Goal: Navigation & Orientation: Find specific page/section

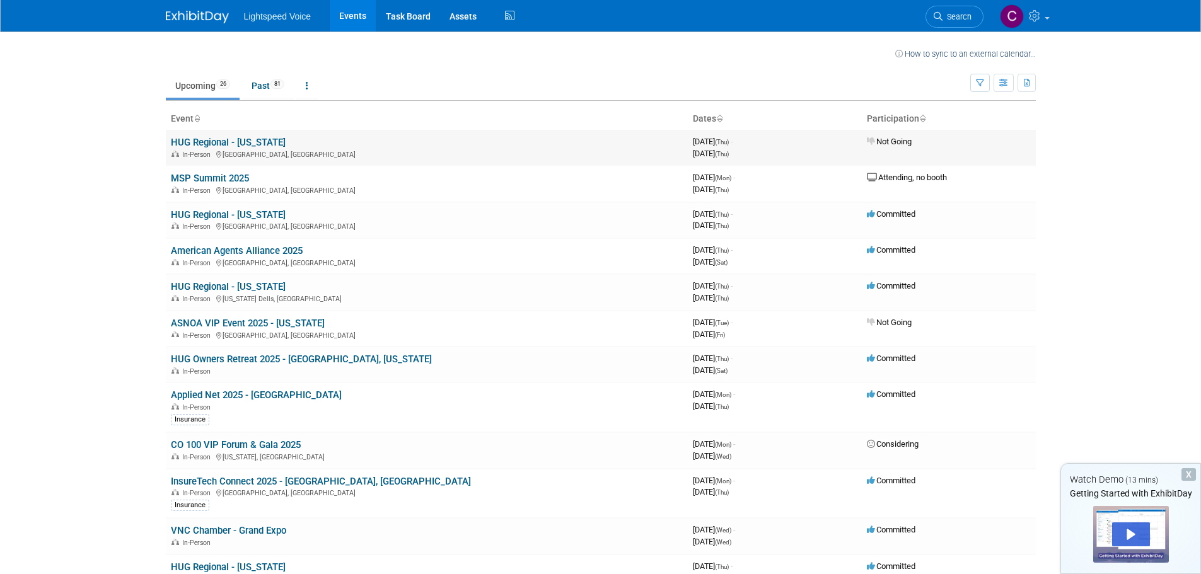
click at [216, 139] on link "HUG Regional - [US_STATE]" at bounding box center [228, 142] width 115 height 11
click at [214, 179] on link "MSP Summit 2025" at bounding box center [210, 178] width 78 height 11
click at [188, 215] on link "HUG Regional - New York" at bounding box center [228, 214] width 115 height 11
click at [183, 246] on link "American Agents Alliance 2025" at bounding box center [237, 250] width 132 height 11
click at [200, 291] on link "HUG Regional - Wisconsin" at bounding box center [228, 286] width 115 height 11
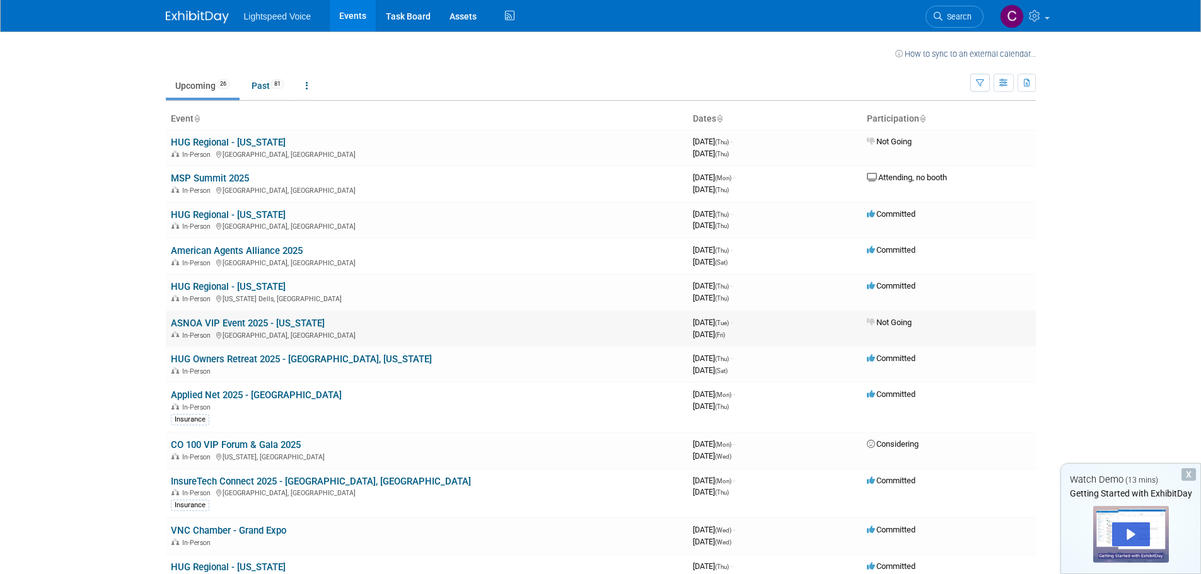
click at [186, 324] on link "ASNOA VIP Event 2025 - Missouri" at bounding box center [248, 323] width 154 height 11
click at [186, 359] on link "HUG Owners Retreat 2025 - Vail, Colorado" at bounding box center [301, 359] width 261 height 11
click at [218, 395] on link "Applied Net 2025 - [GEOGRAPHIC_DATA]" at bounding box center [256, 395] width 171 height 11
click at [195, 445] on link "CO 100 VIP Forum & Gala 2025" at bounding box center [236, 444] width 130 height 11
click at [212, 479] on link "InsureTech Connect 2025 - Las Vegas, NV" at bounding box center [321, 481] width 300 height 11
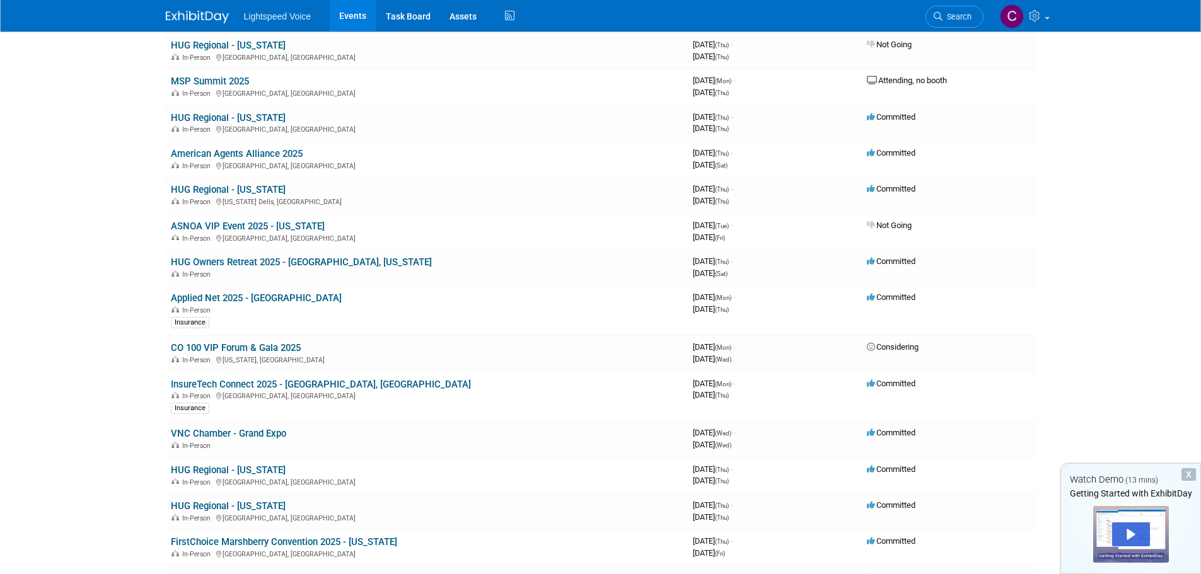
scroll to position [126, 0]
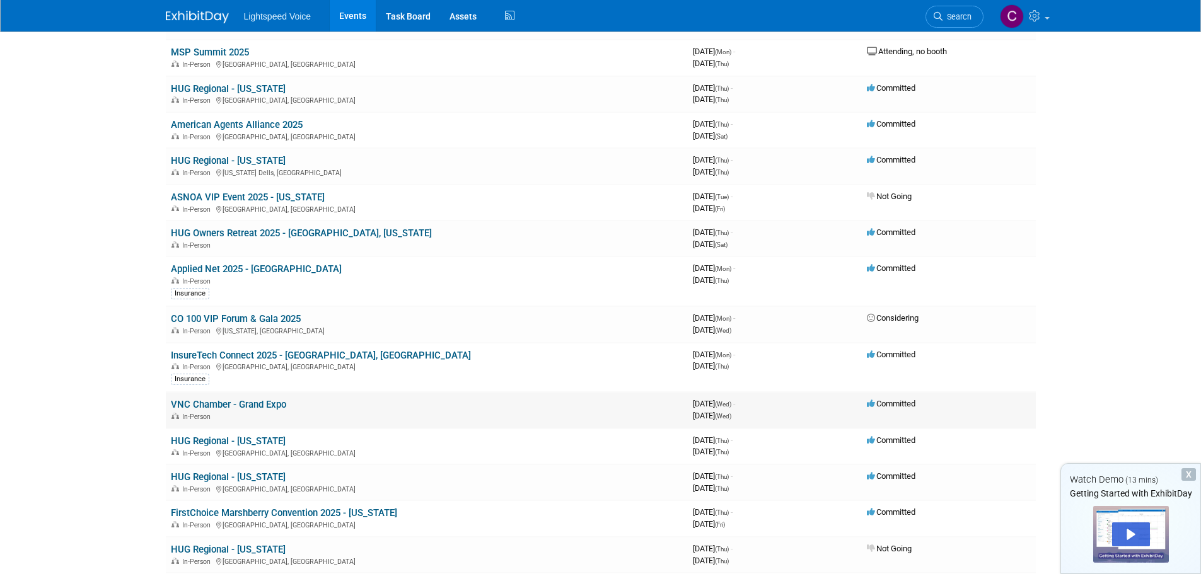
click at [218, 407] on link "VNC Chamber - Grand Expo" at bounding box center [228, 404] width 115 height 11
click at [196, 515] on link "FirstChoice Marshberry Convention 2025 - Maryland" at bounding box center [284, 513] width 226 height 11
click at [211, 403] on link "VNC Chamber - Grand Expo" at bounding box center [228, 404] width 115 height 11
click at [183, 441] on link "HUG Regional - Texas" at bounding box center [228, 441] width 115 height 11
click at [223, 475] on link "HUG Regional - North Carolina" at bounding box center [228, 477] width 115 height 11
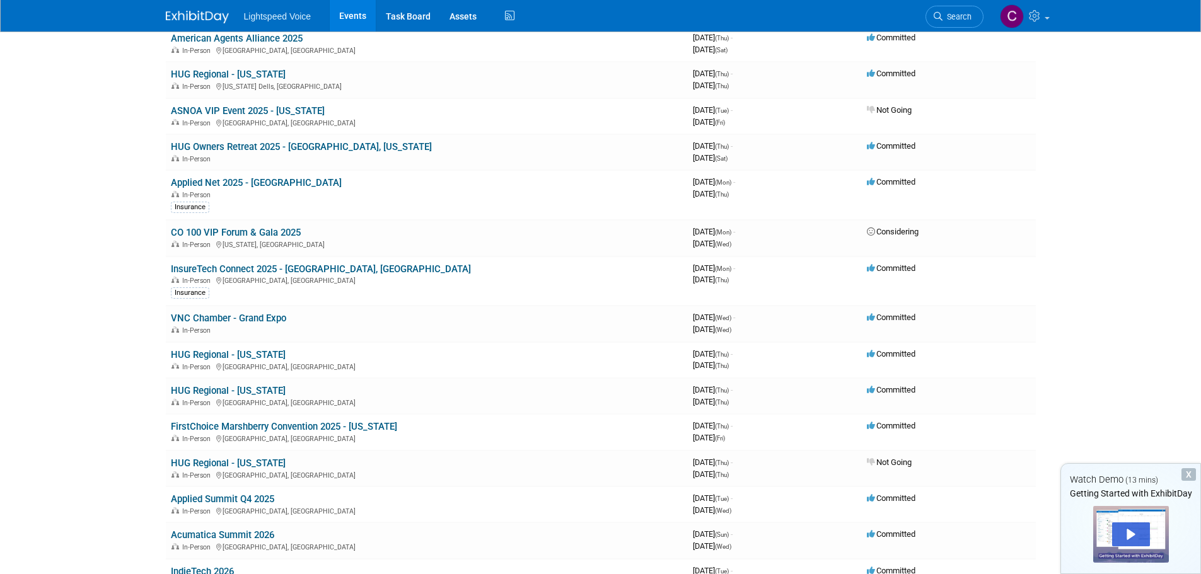
scroll to position [252, 0]
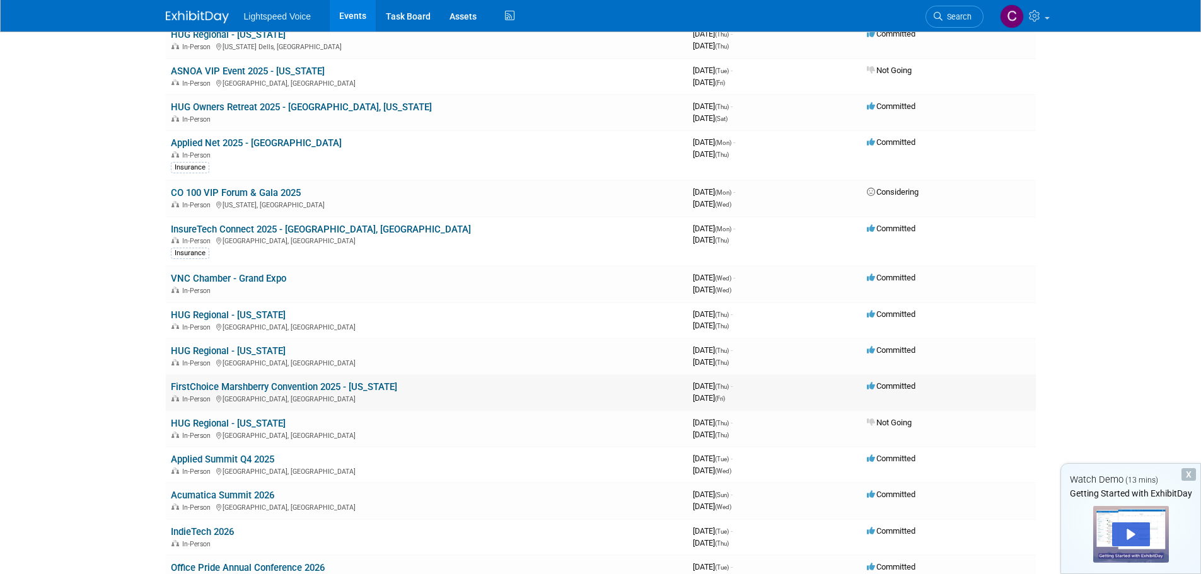
click at [227, 389] on link "FirstChoice Marshberry Convention 2025 - Maryland" at bounding box center [284, 386] width 226 height 11
click at [205, 454] on link "Applied Summit Q4 2025" at bounding box center [222, 459] width 103 height 11
click at [199, 494] on link "Acumatica Summit 2026" at bounding box center [222, 495] width 103 height 11
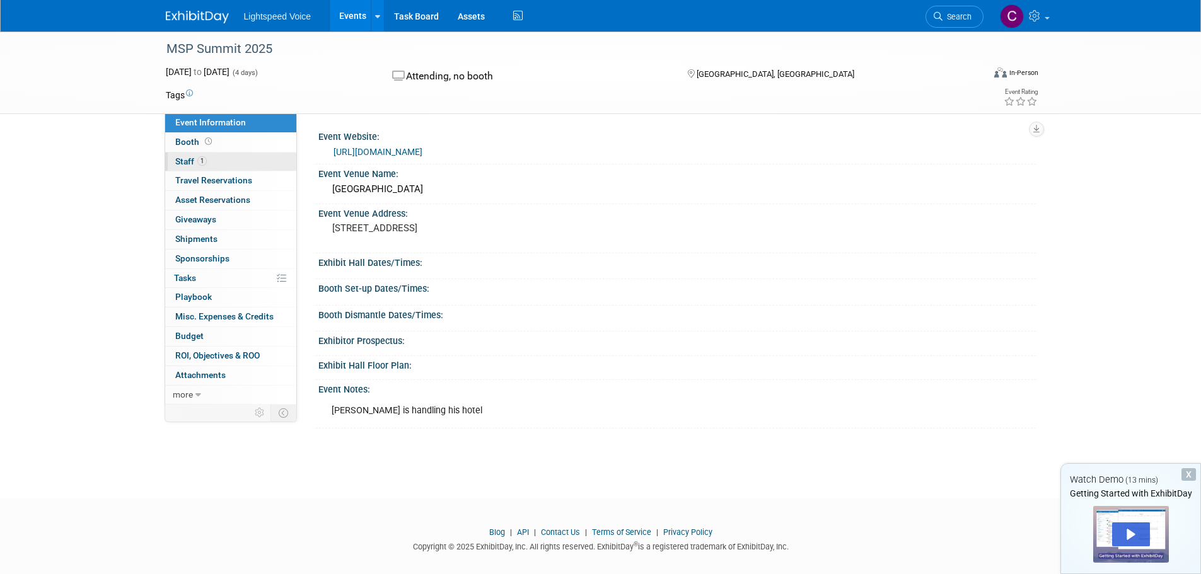
click at [184, 161] on span "Staff 1" at bounding box center [191, 161] width 32 height 10
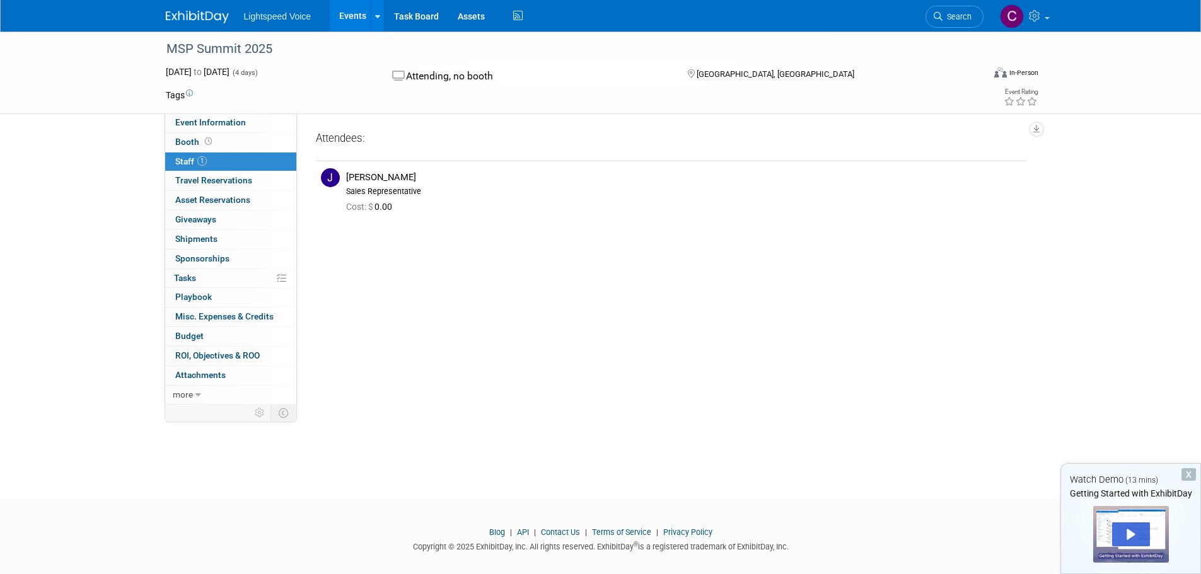
click at [184, 160] on span "Staff 1" at bounding box center [191, 161] width 32 height 10
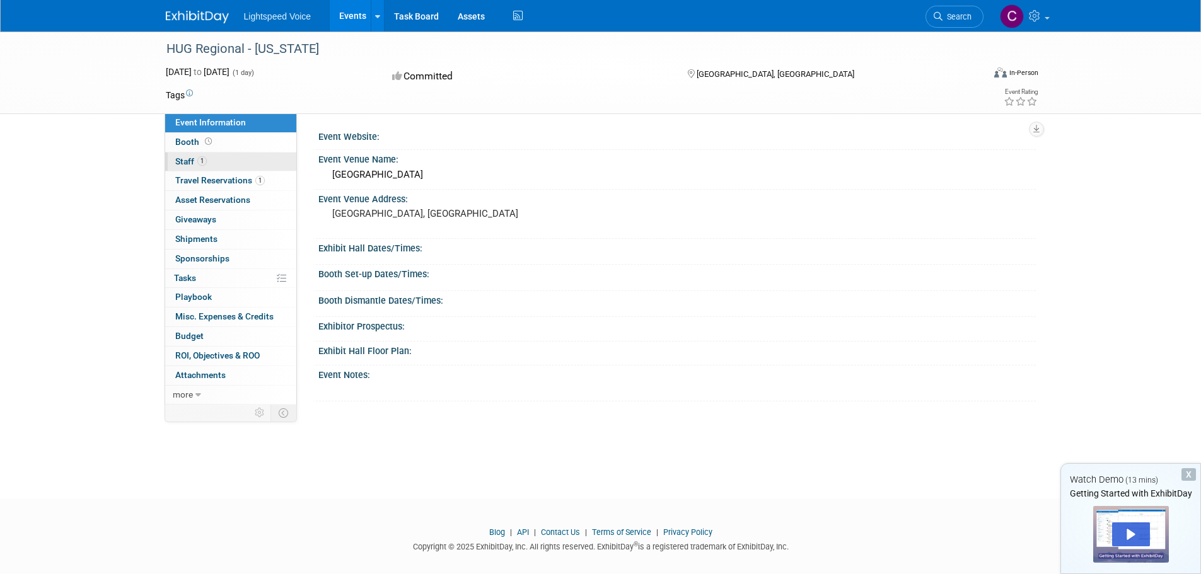
click at [183, 161] on span "Staff 1" at bounding box center [191, 161] width 32 height 10
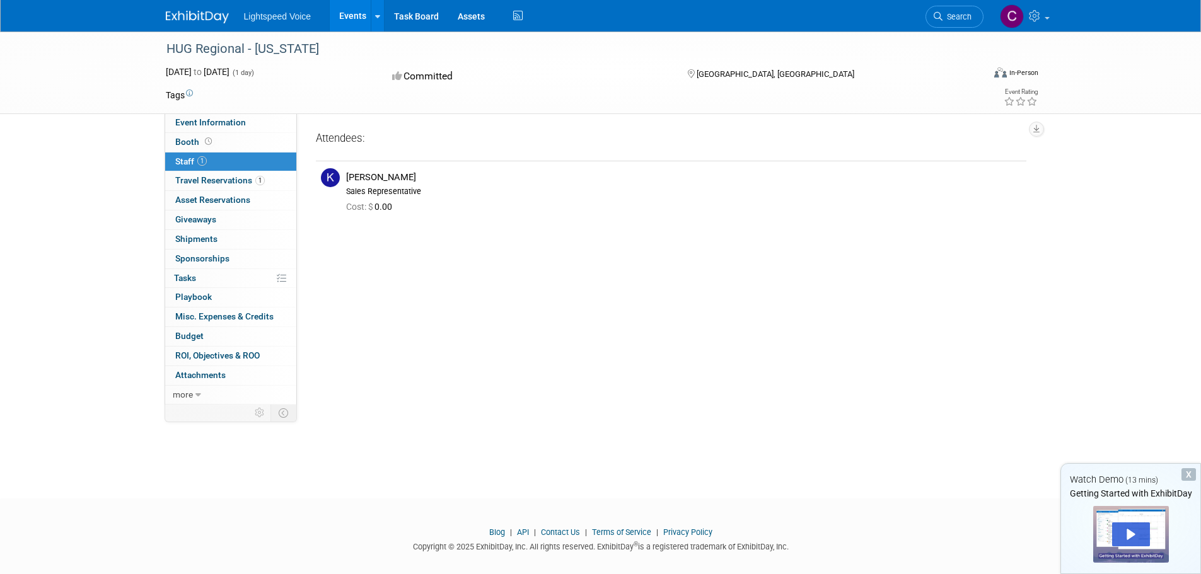
click at [183, 161] on span "Staff 1" at bounding box center [191, 161] width 32 height 10
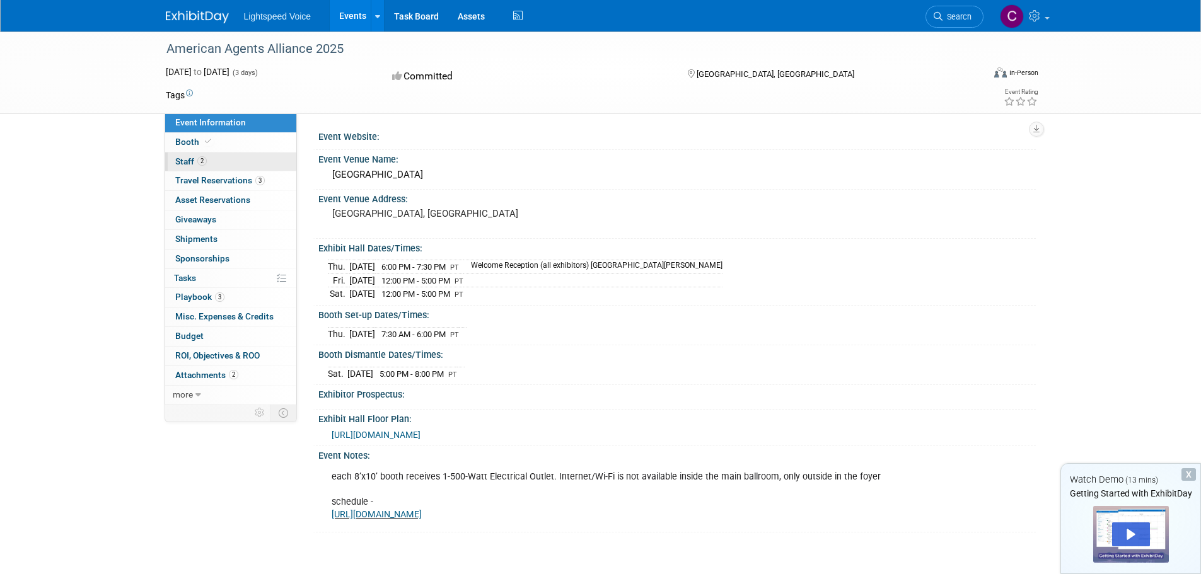
click at [177, 158] on span "Staff 2" at bounding box center [191, 161] width 32 height 10
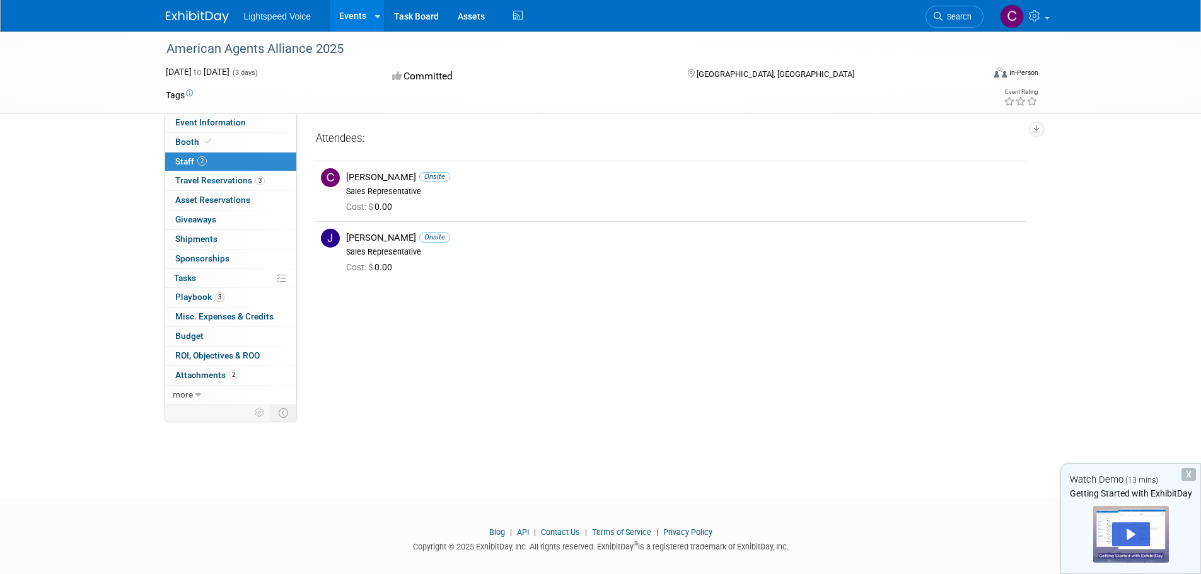
click at [177, 158] on span "Staff 2" at bounding box center [191, 161] width 32 height 10
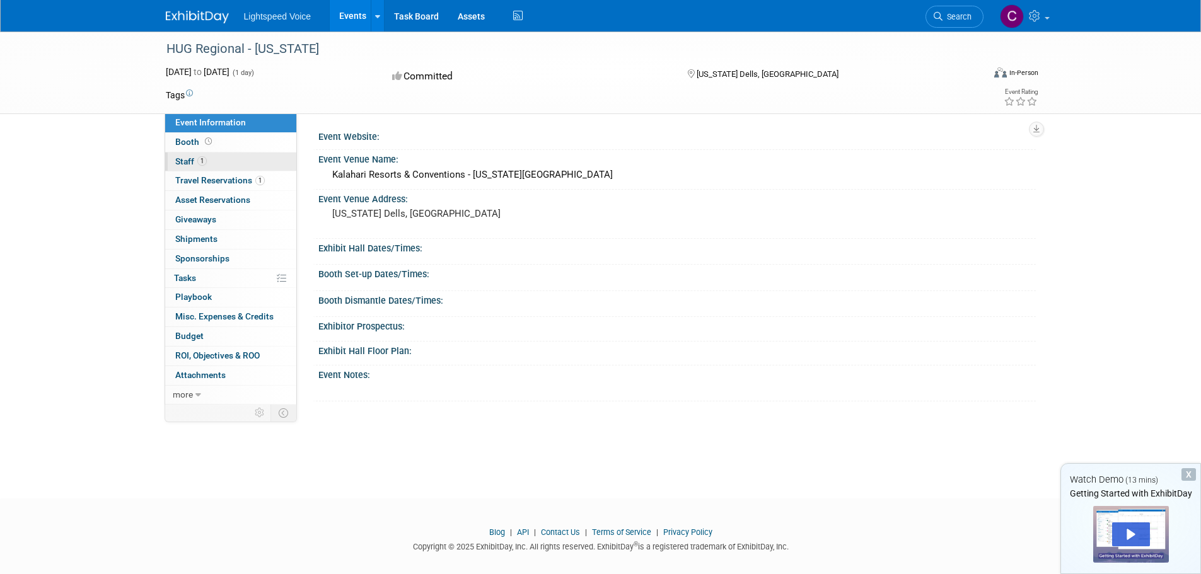
click at [174, 161] on link "1 Staff 1" at bounding box center [230, 162] width 131 height 19
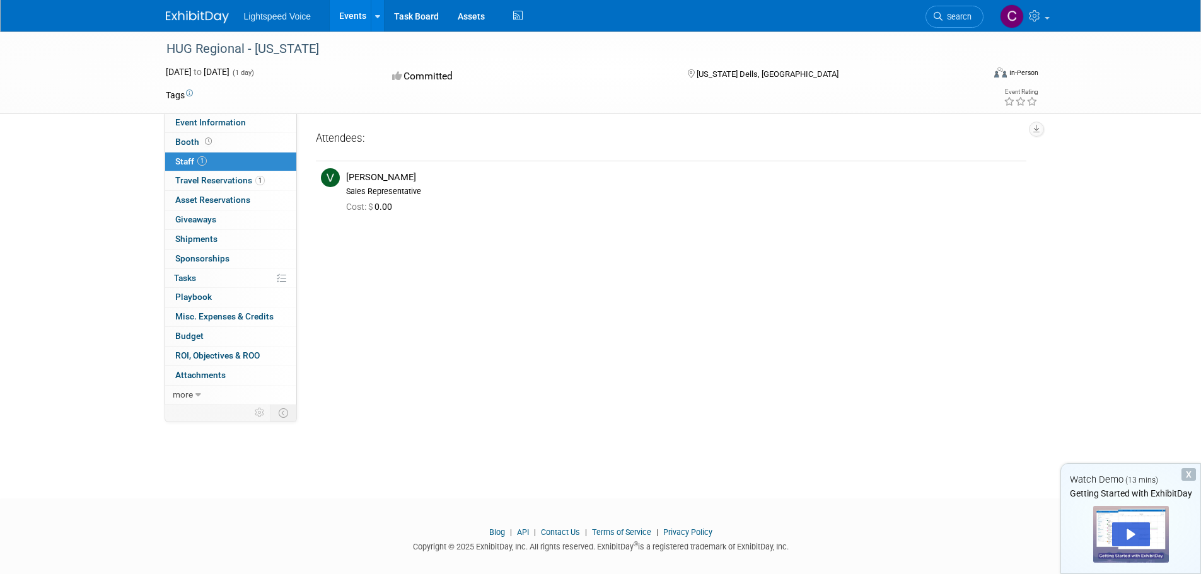
click at [174, 161] on link "1 Staff 1" at bounding box center [230, 162] width 131 height 19
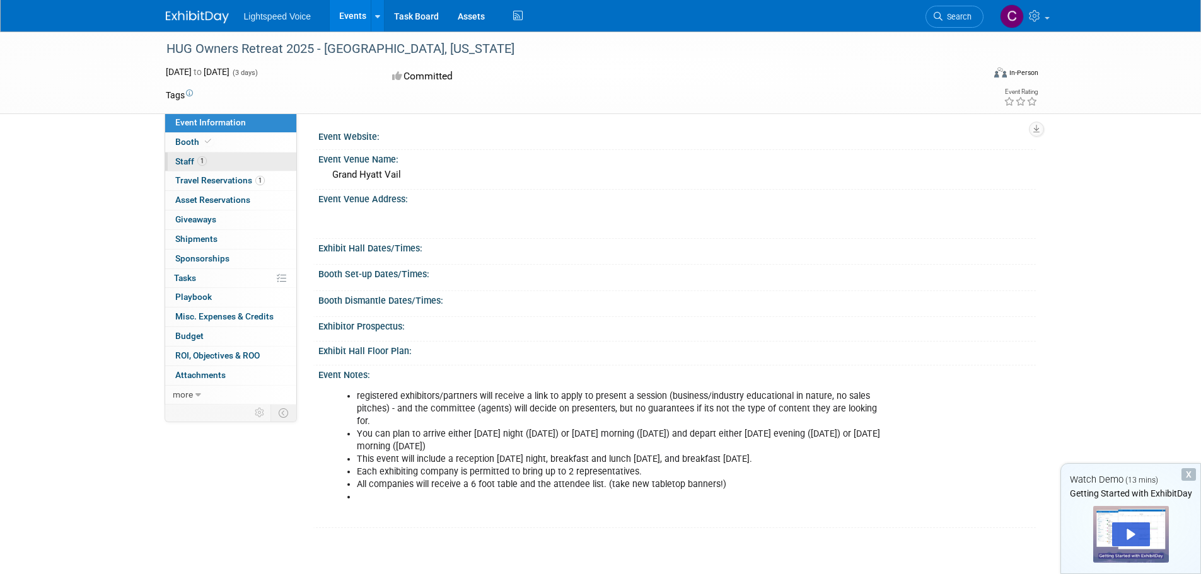
click at [176, 160] on span "Staff 1" at bounding box center [191, 161] width 32 height 10
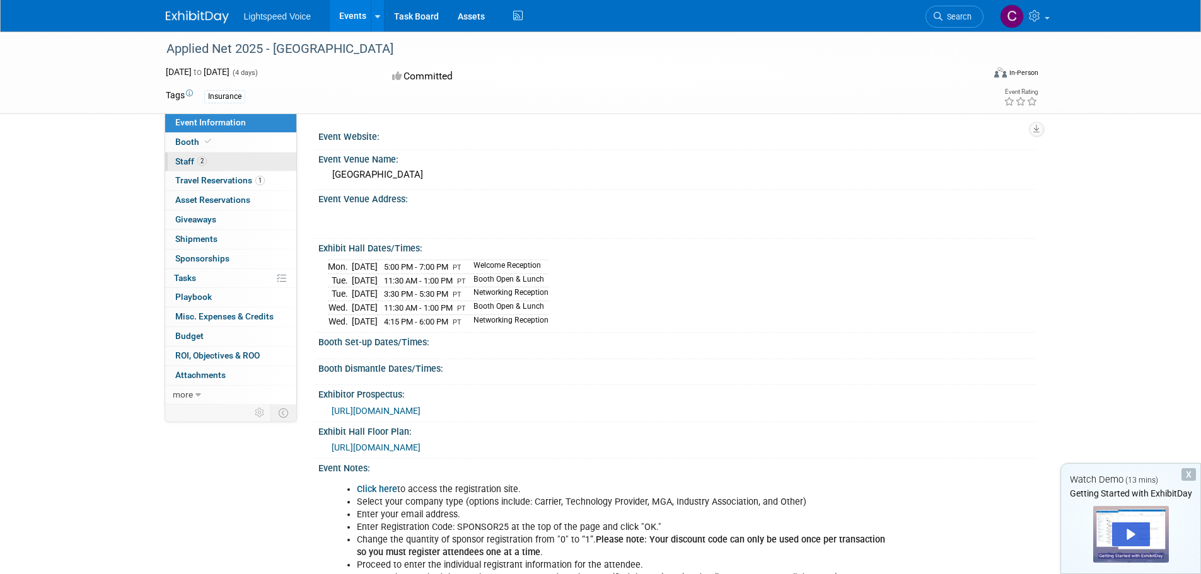
click at [182, 161] on span "Staff 2" at bounding box center [191, 161] width 32 height 10
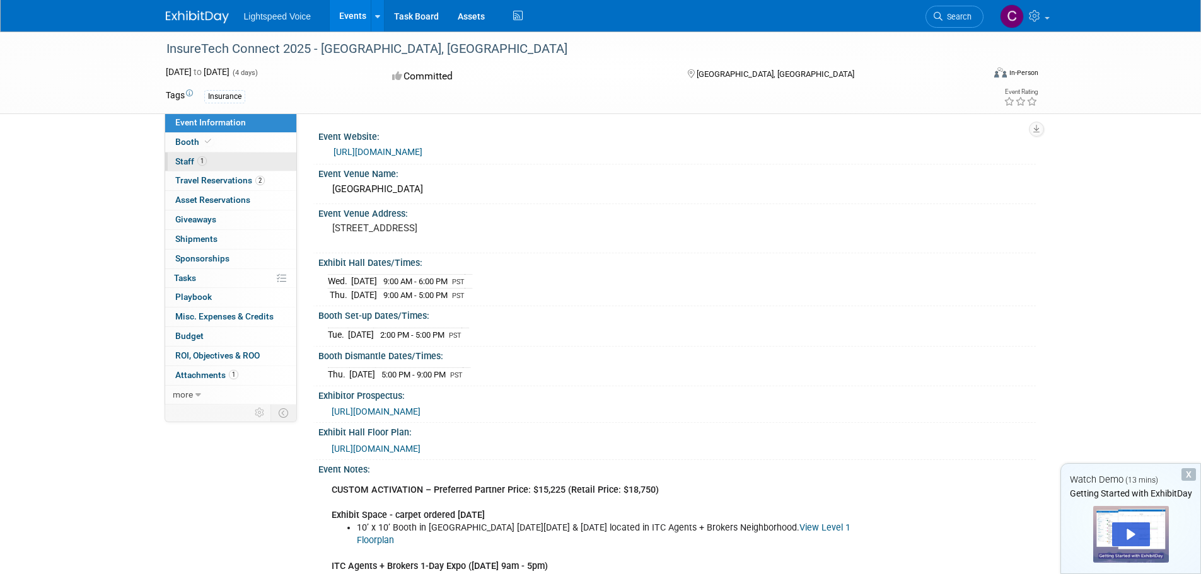
click at [177, 162] on span "Staff 1" at bounding box center [191, 161] width 32 height 10
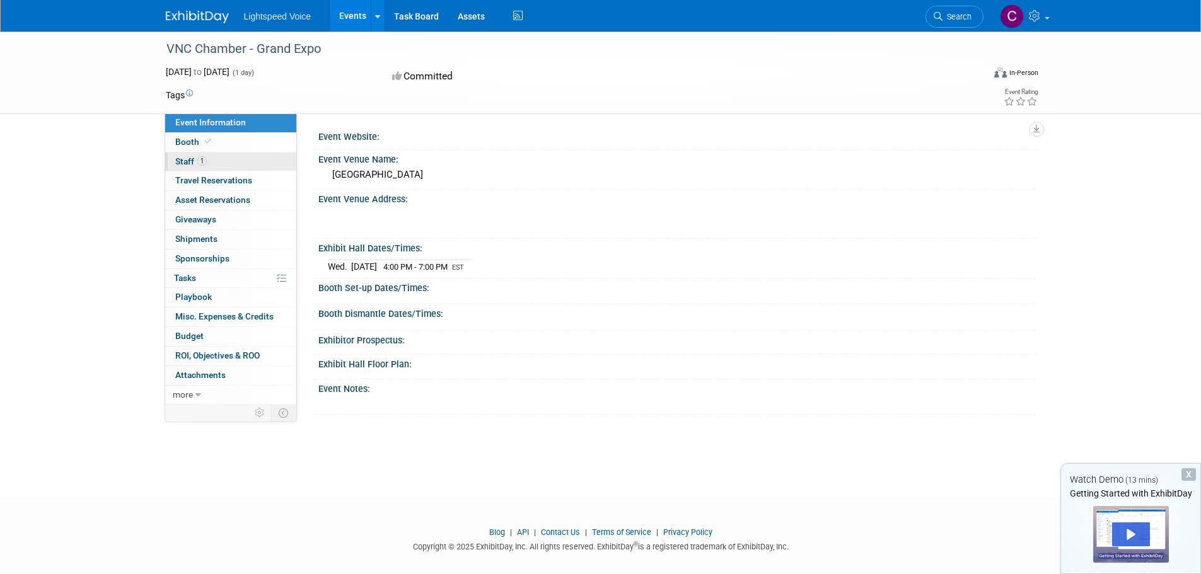
click at [189, 160] on span "Staff 1" at bounding box center [191, 161] width 32 height 10
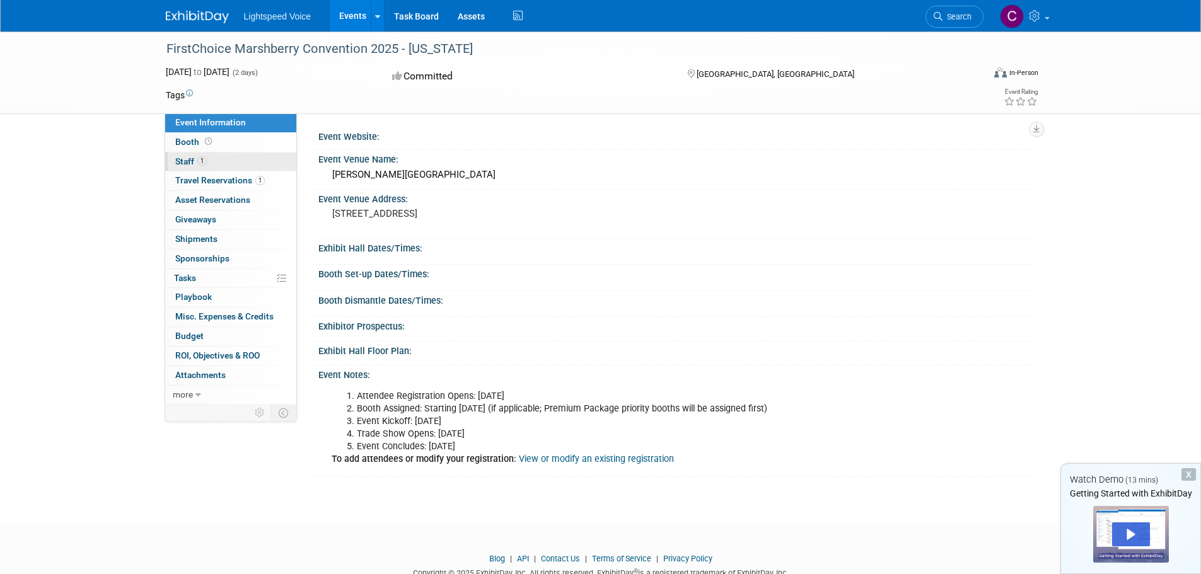
click at [182, 159] on span "Staff 1" at bounding box center [191, 161] width 32 height 10
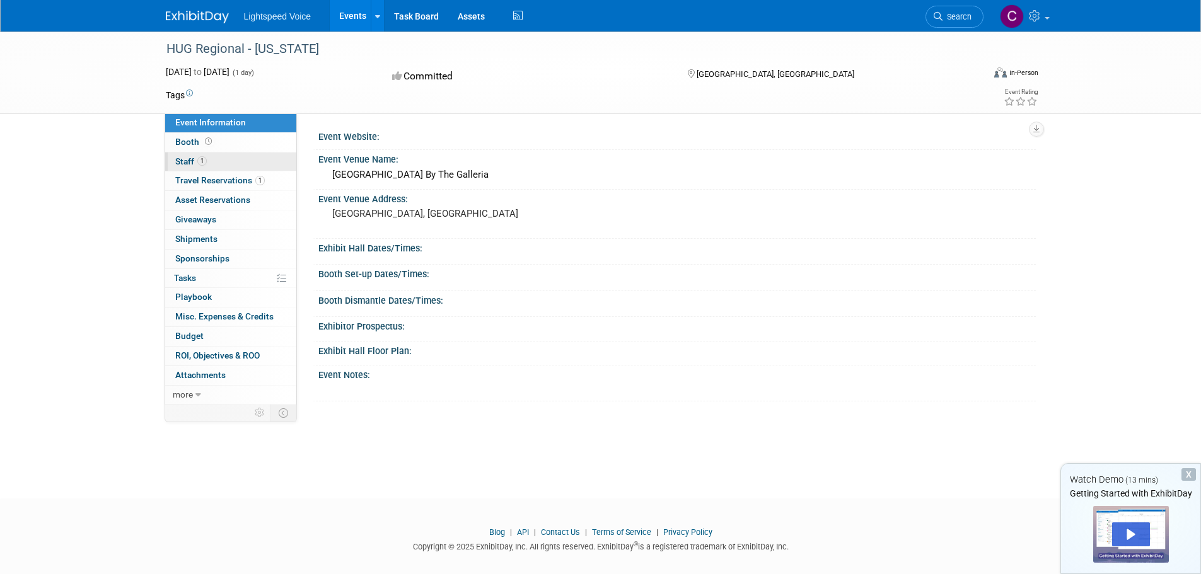
click at [179, 161] on span "Staff 1" at bounding box center [191, 161] width 32 height 10
click at [178, 153] on link "1 Staff 1" at bounding box center [230, 162] width 131 height 19
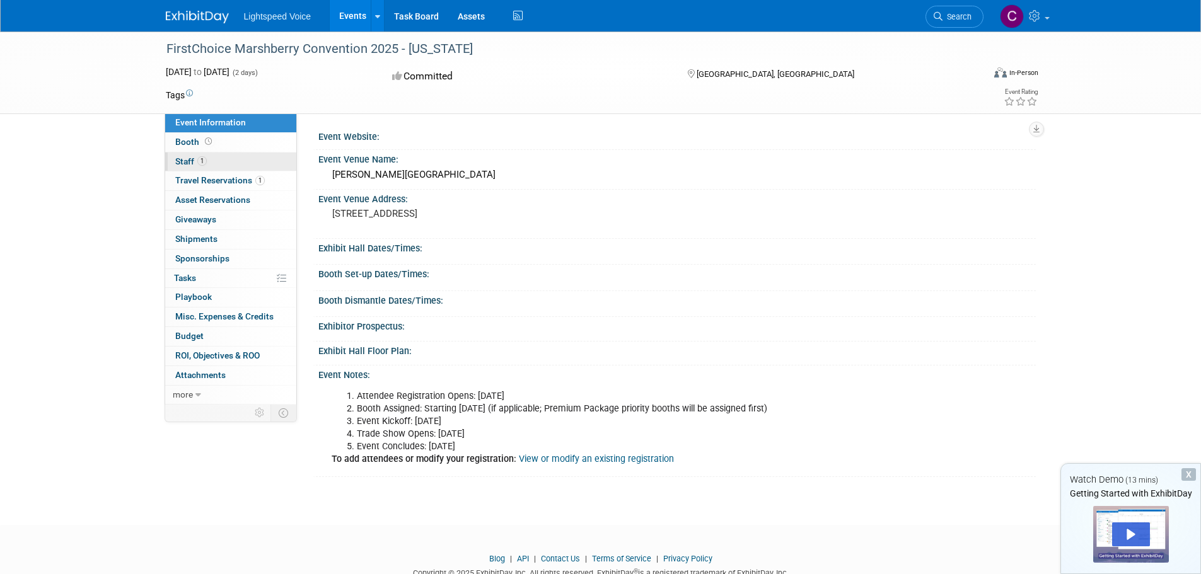
click at [190, 162] on span "Staff 1" at bounding box center [191, 161] width 32 height 10
